Goal: Find specific page/section: Find specific page/section

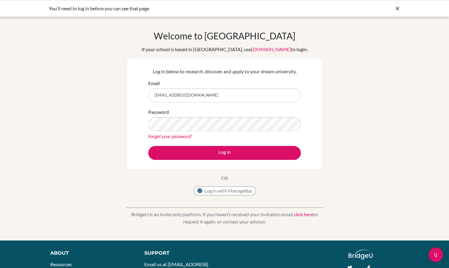
click at [216, 161] on div "Log in below to research, discover and apply to your dream university. Email jm…" at bounding box center [224, 114] width 160 height 100
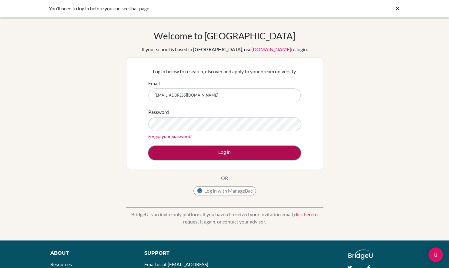
click at [222, 151] on button "Log in" at bounding box center [224, 153] width 152 height 14
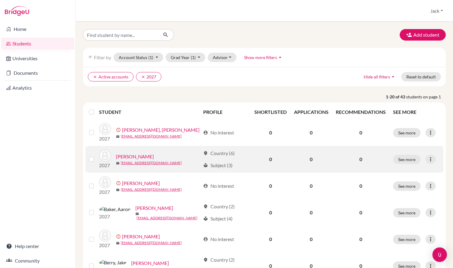
click at [143, 157] on link "[PERSON_NAME]" at bounding box center [135, 156] width 38 height 7
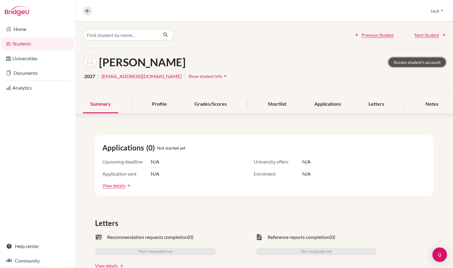
click at [407, 63] on link "Access student's account" at bounding box center [417, 62] width 57 height 9
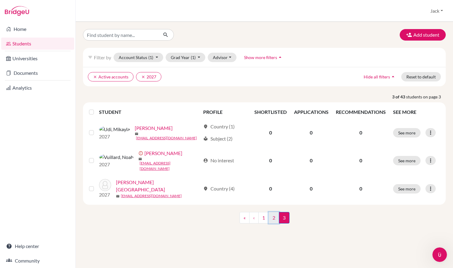
click at [269, 213] on link "2" at bounding box center [274, 218] width 11 height 12
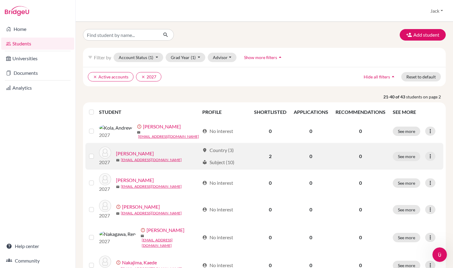
click at [140, 156] on link "[PERSON_NAME]" at bounding box center [135, 153] width 38 height 7
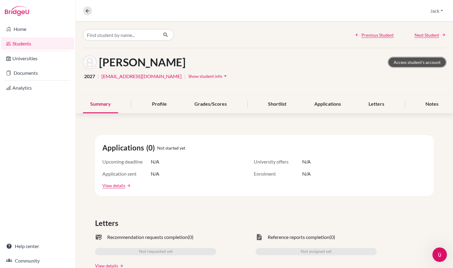
click at [405, 61] on link "Access student's account" at bounding box center [417, 62] width 57 height 9
